Goal: Transaction & Acquisition: Subscribe to service/newsletter

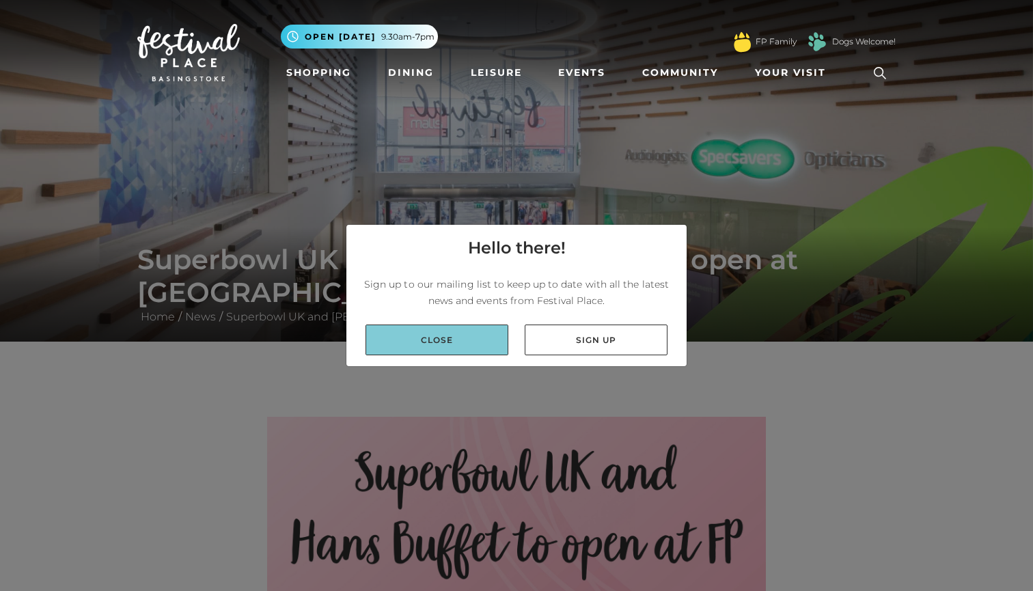
click at [422, 340] on link "Close" at bounding box center [437, 340] width 143 height 31
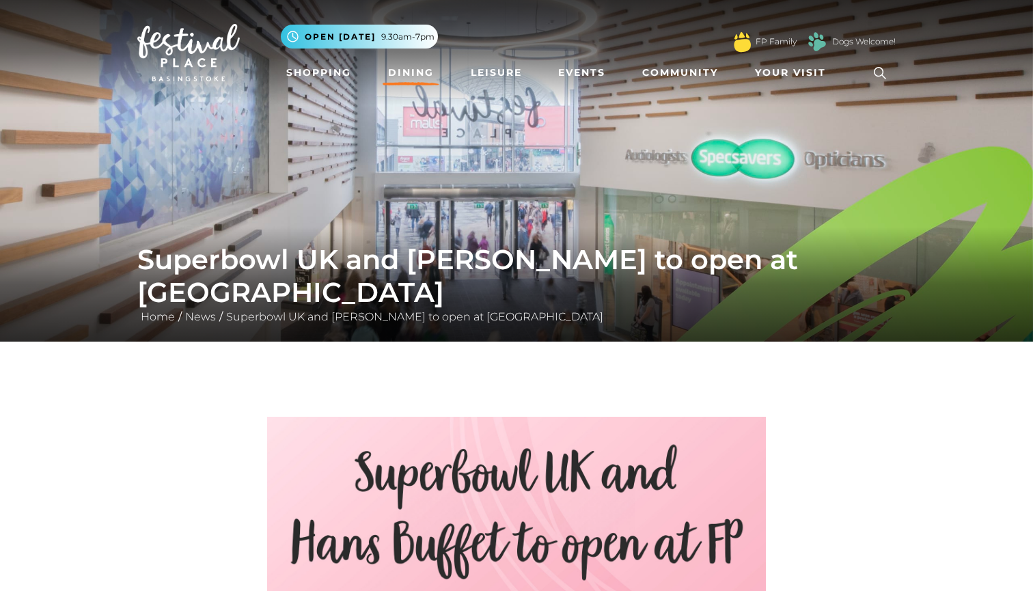
click at [396, 72] on link "Dining" at bounding box center [411, 72] width 57 height 25
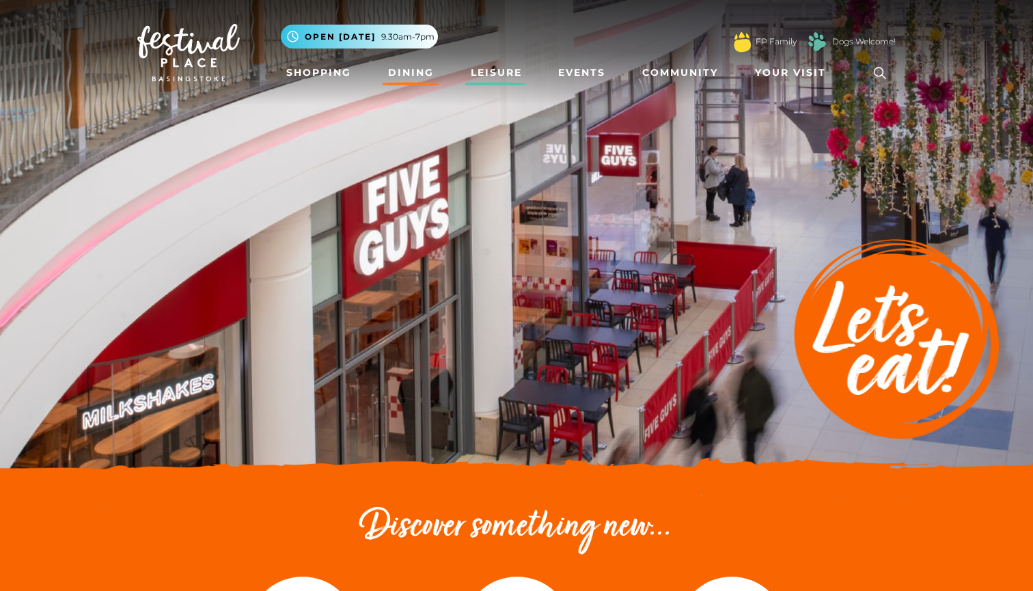
click at [509, 75] on link "Leisure" at bounding box center [496, 72] width 62 height 25
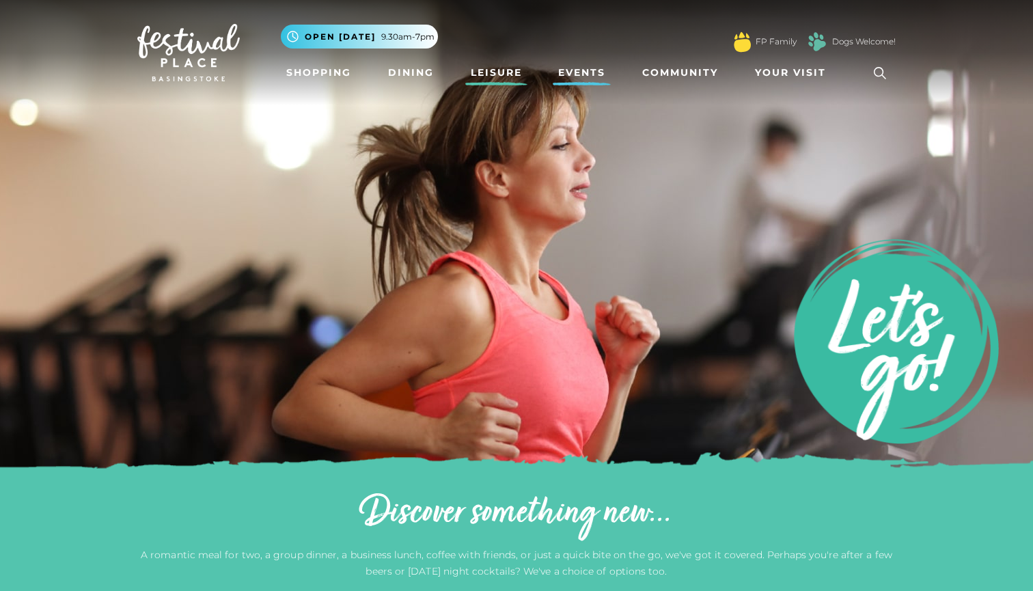
click at [590, 75] on link "Events" at bounding box center [582, 72] width 58 height 25
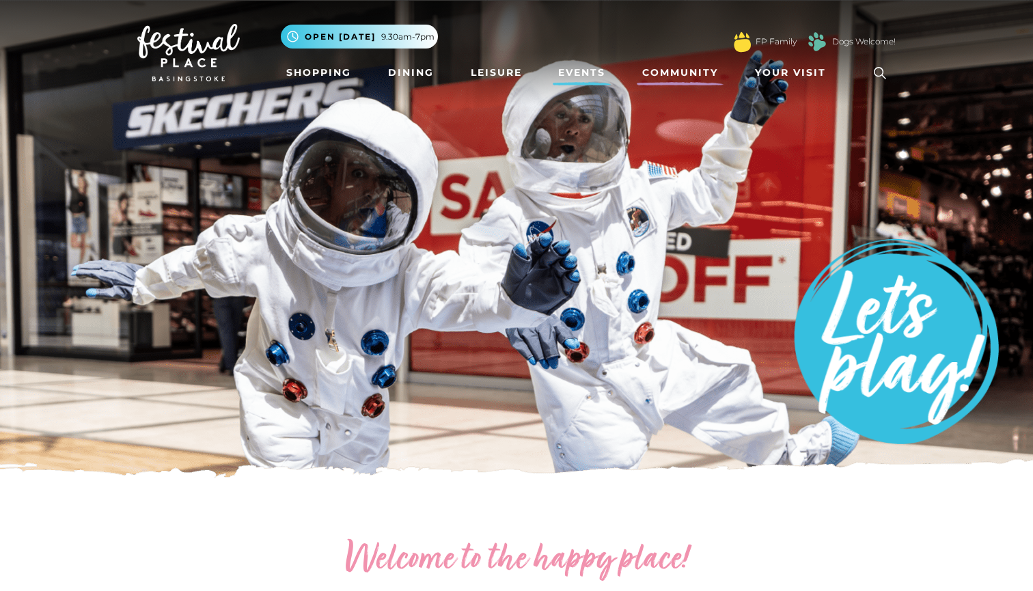
click at [686, 76] on link "Community" at bounding box center [680, 72] width 87 height 25
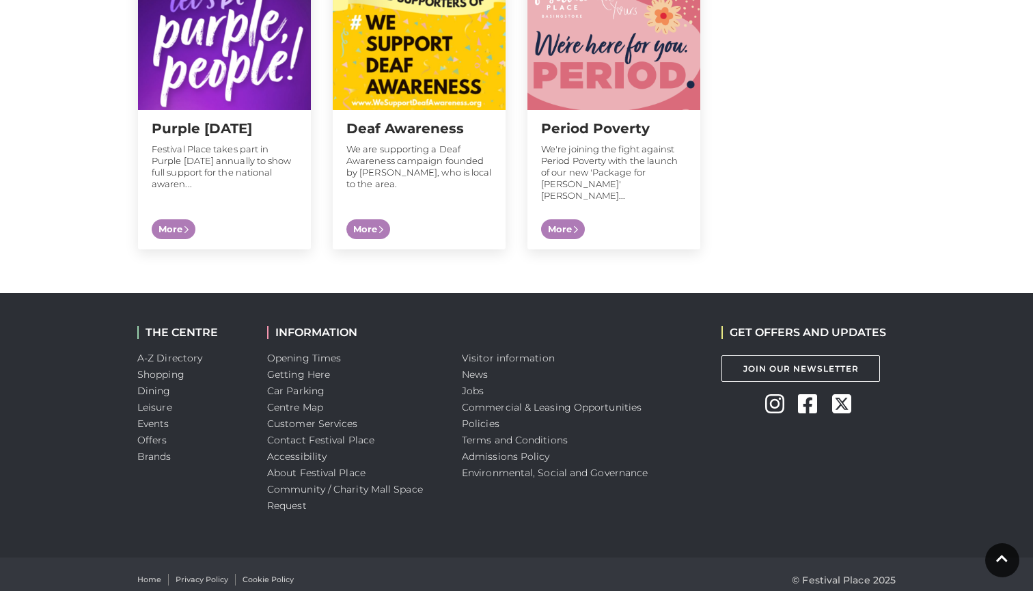
scroll to position [1456, 0]
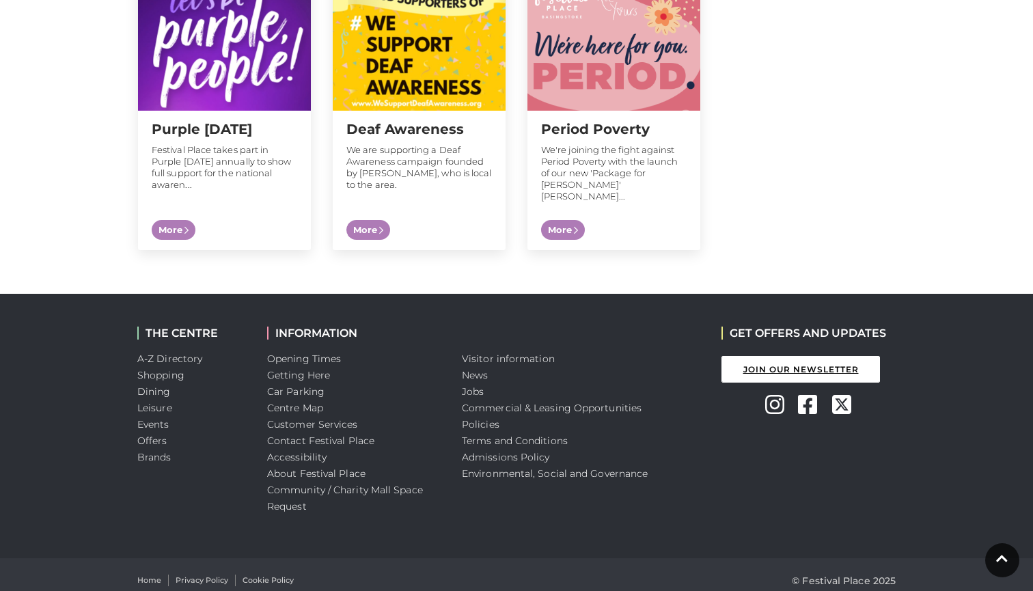
click at [821, 357] on link "Join Our Newsletter" at bounding box center [801, 369] width 159 height 27
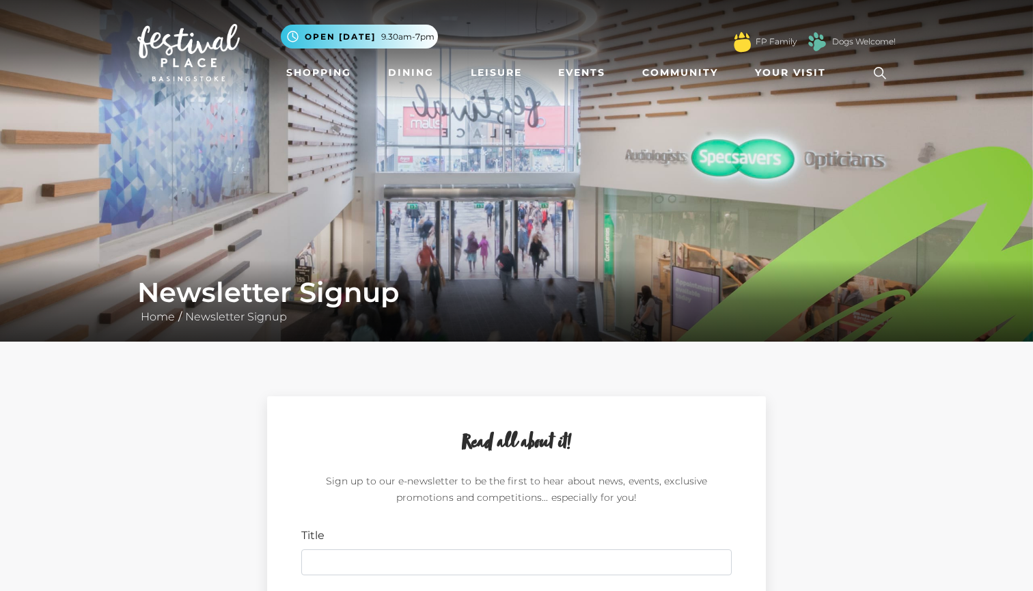
scroll to position [159, 0]
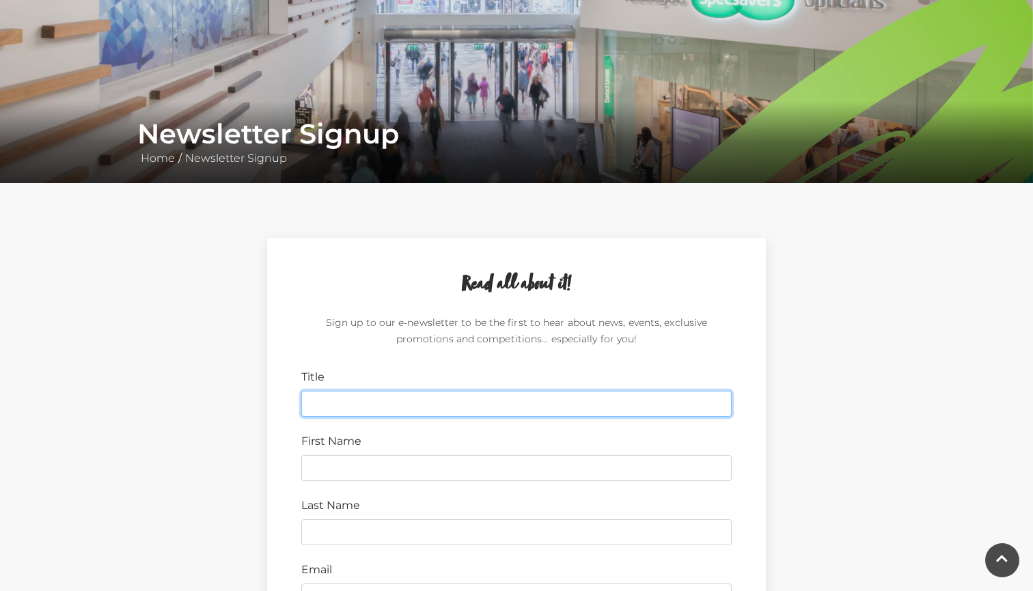
click at [431, 394] on input "Title" at bounding box center [516, 404] width 431 height 26
type input "Mr"
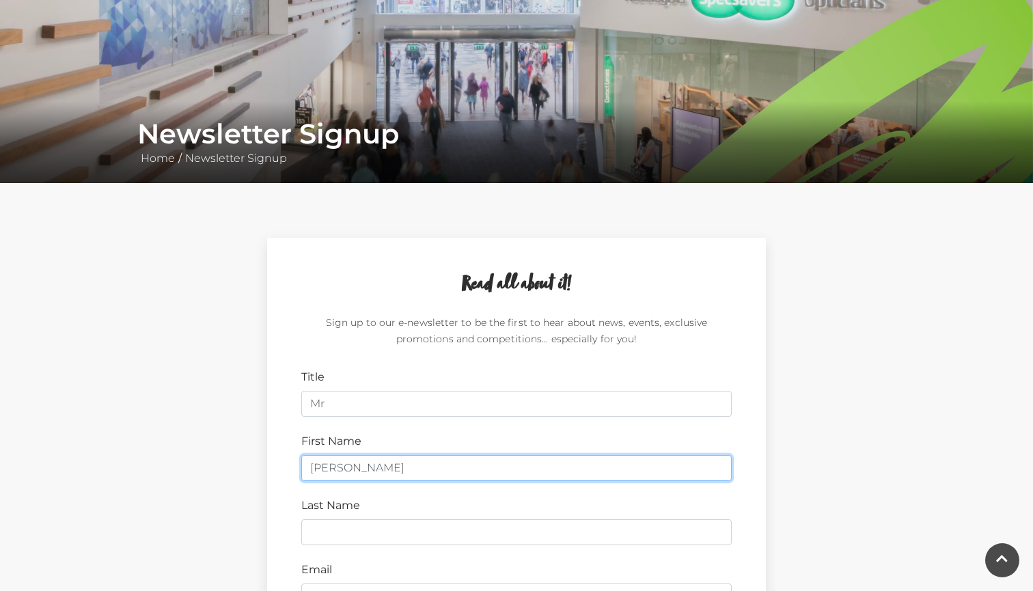
type input "bhuwan"
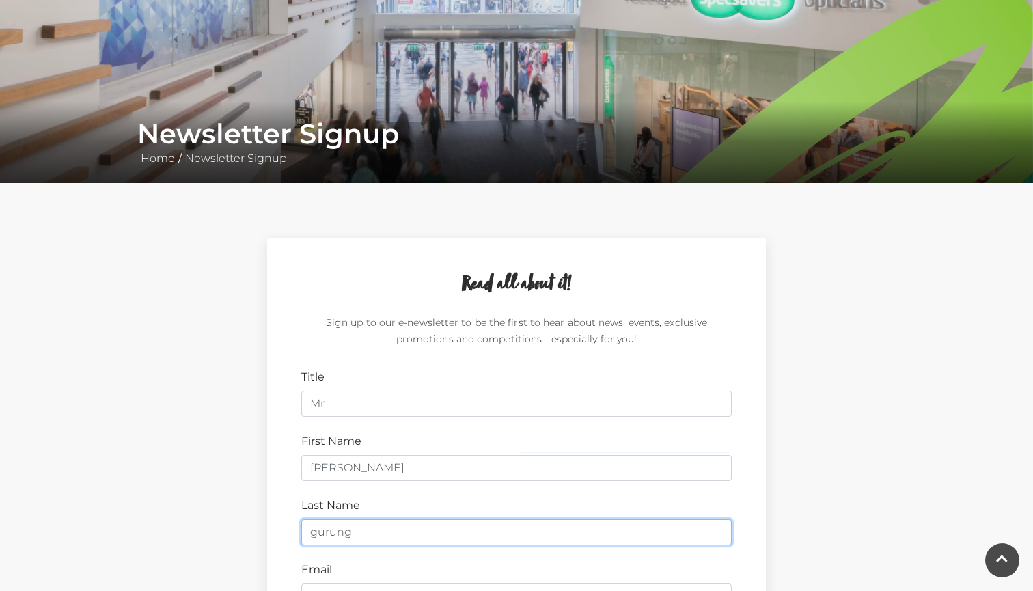
type input "gurung"
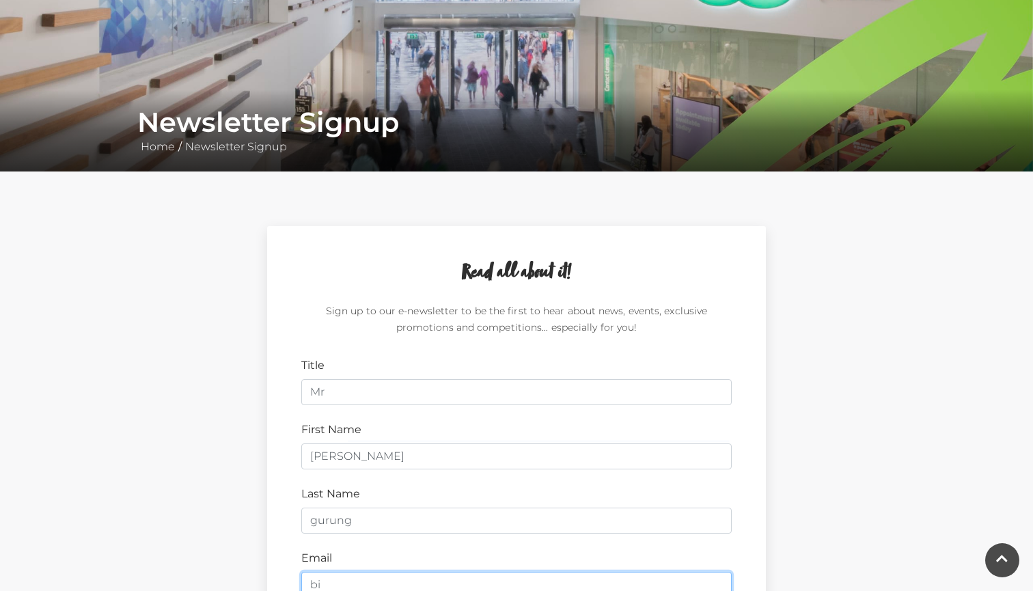
type input "bis"
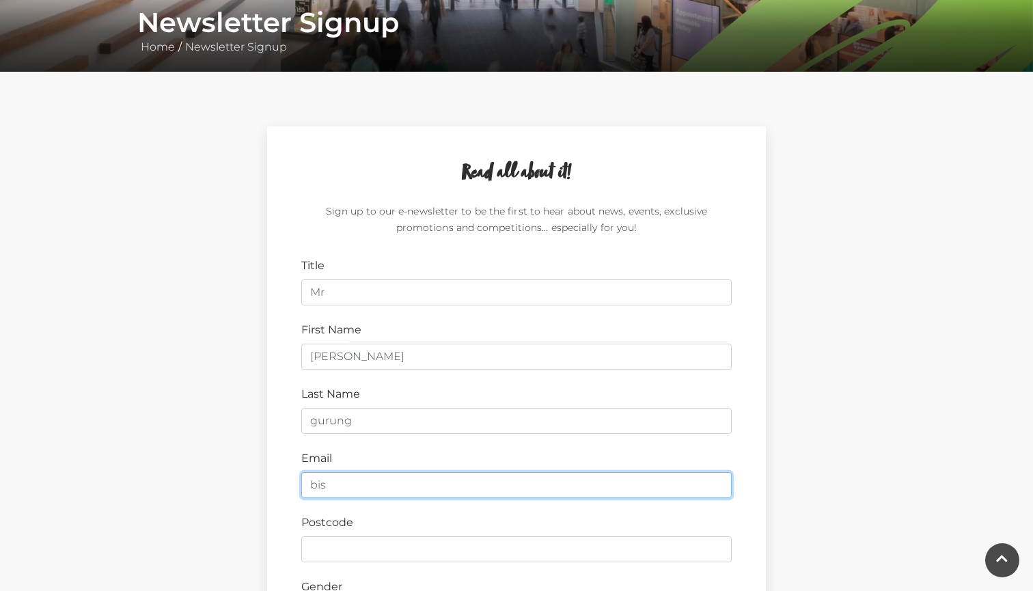
scroll to position [276, 0]
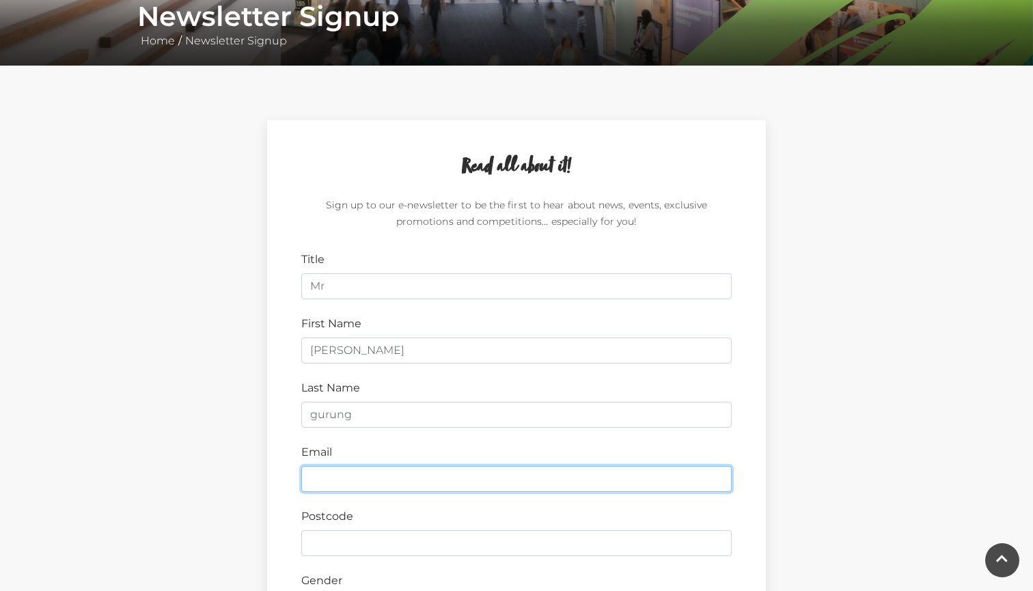
type input "bishalgrg2010@hotmail.com"
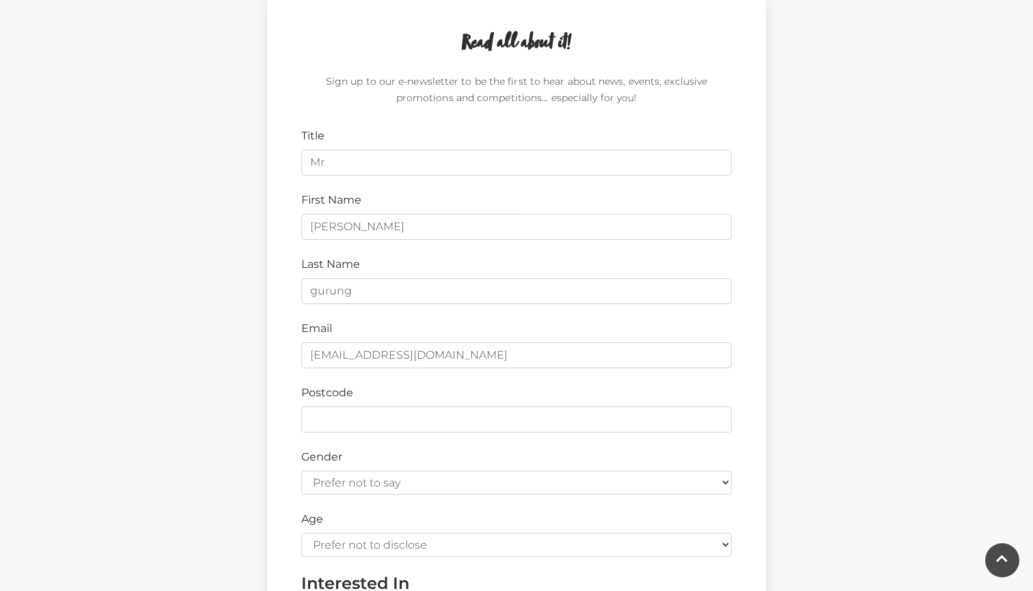
scroll to position [409, 0]
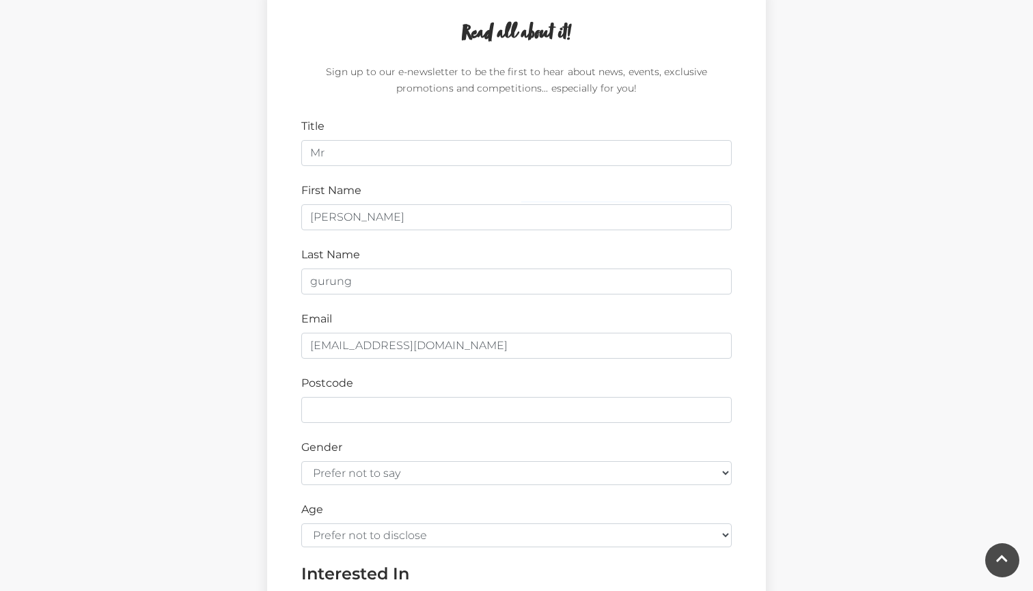
click at [418, 424] on form "Title Mr First Name bhuwan Last Name gurung Email bishalgrg2010@hotmail.com Pos…" at bounding box center [516, 454] width 431 height 672
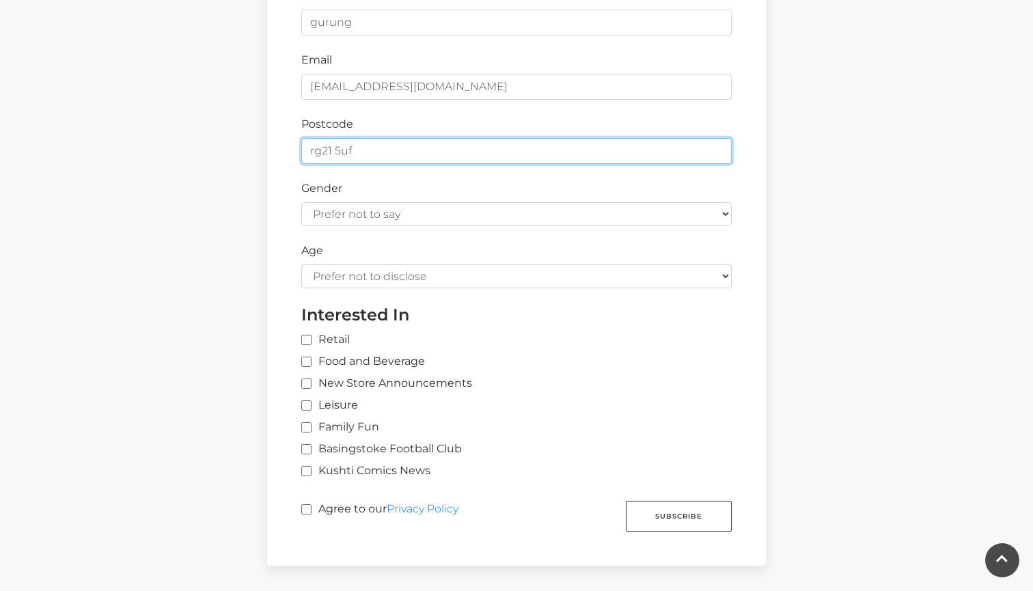
scroll to position [668, 0]
type input "rg21 5uf"
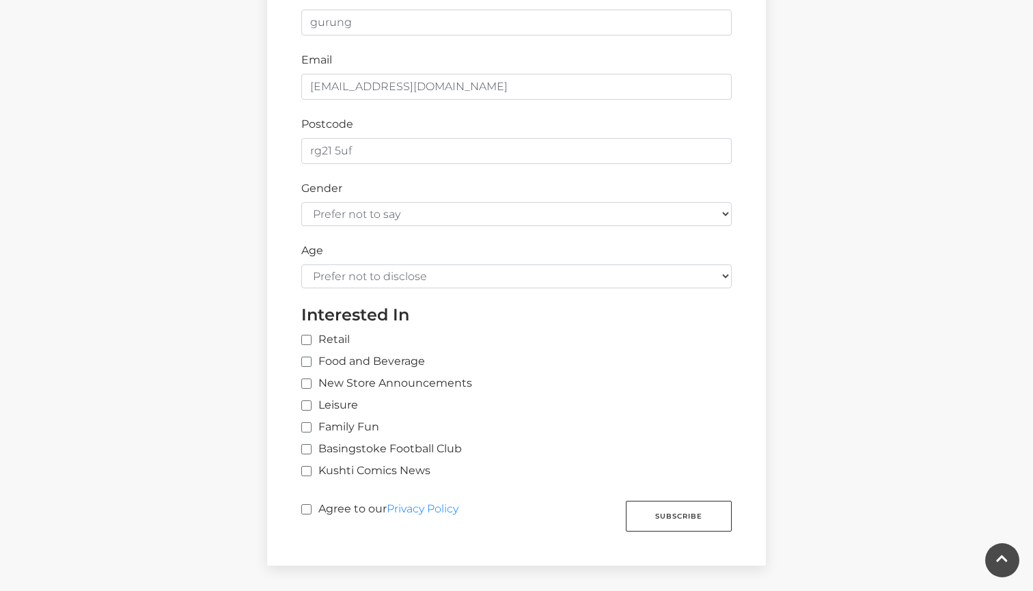
click at [336, 501] on label "Agree to our Privacy Policy" at bounding box center [379, 513] width 157 height 25
click at [310, 506] on input "Agree to our Privacy Policy" at bounding box center [305, 510] width 9 height 9
checkbox input "true"
click at [687, 504] on button "Subscribe" at bounding box center [679, 516] width 106 height 31
